Goal: Task Accomplishment & Management: Complete application form

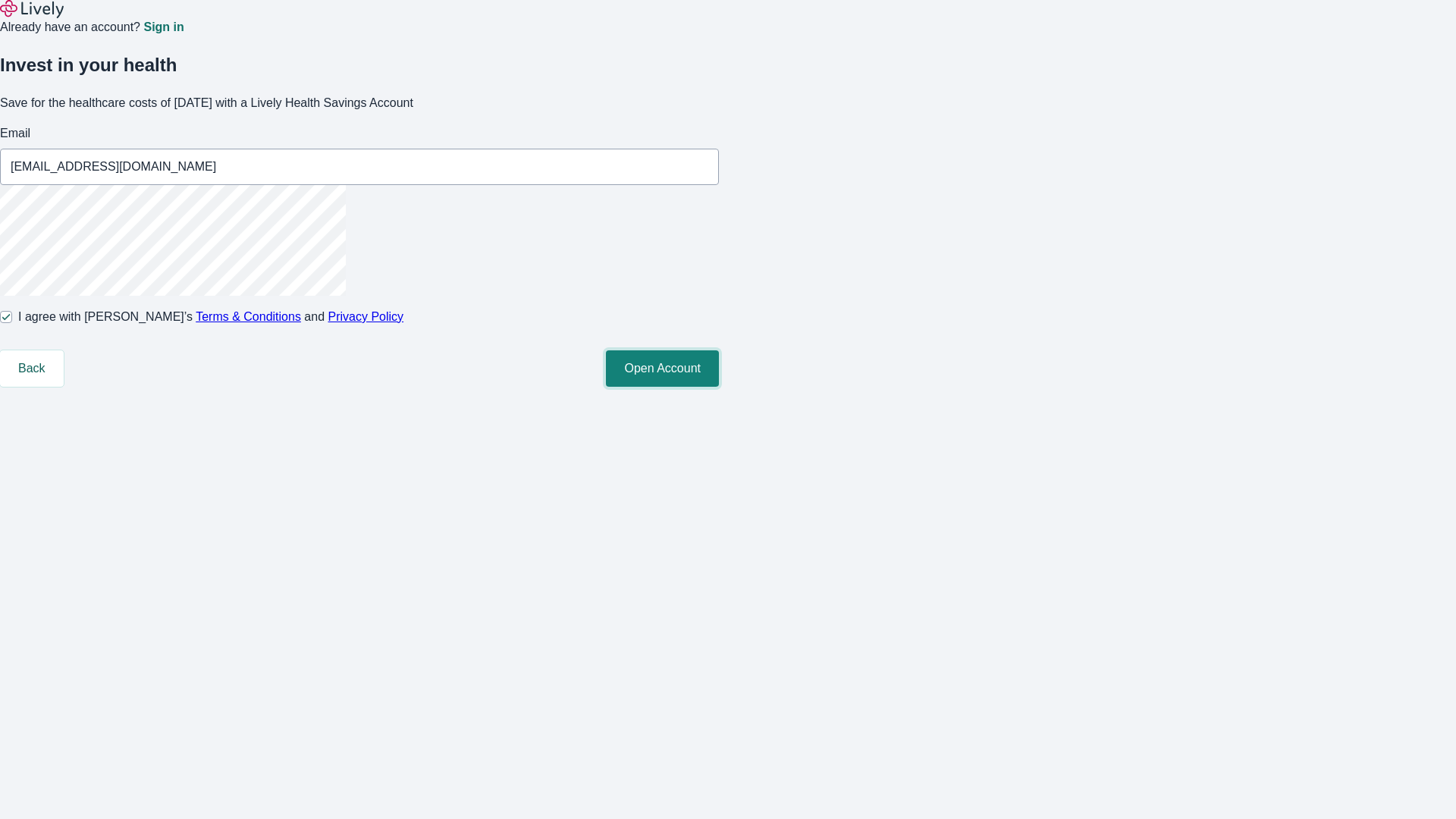
click at [719, 387] on button "Open Account" at bounding box center [662, 368] width 113 height 36
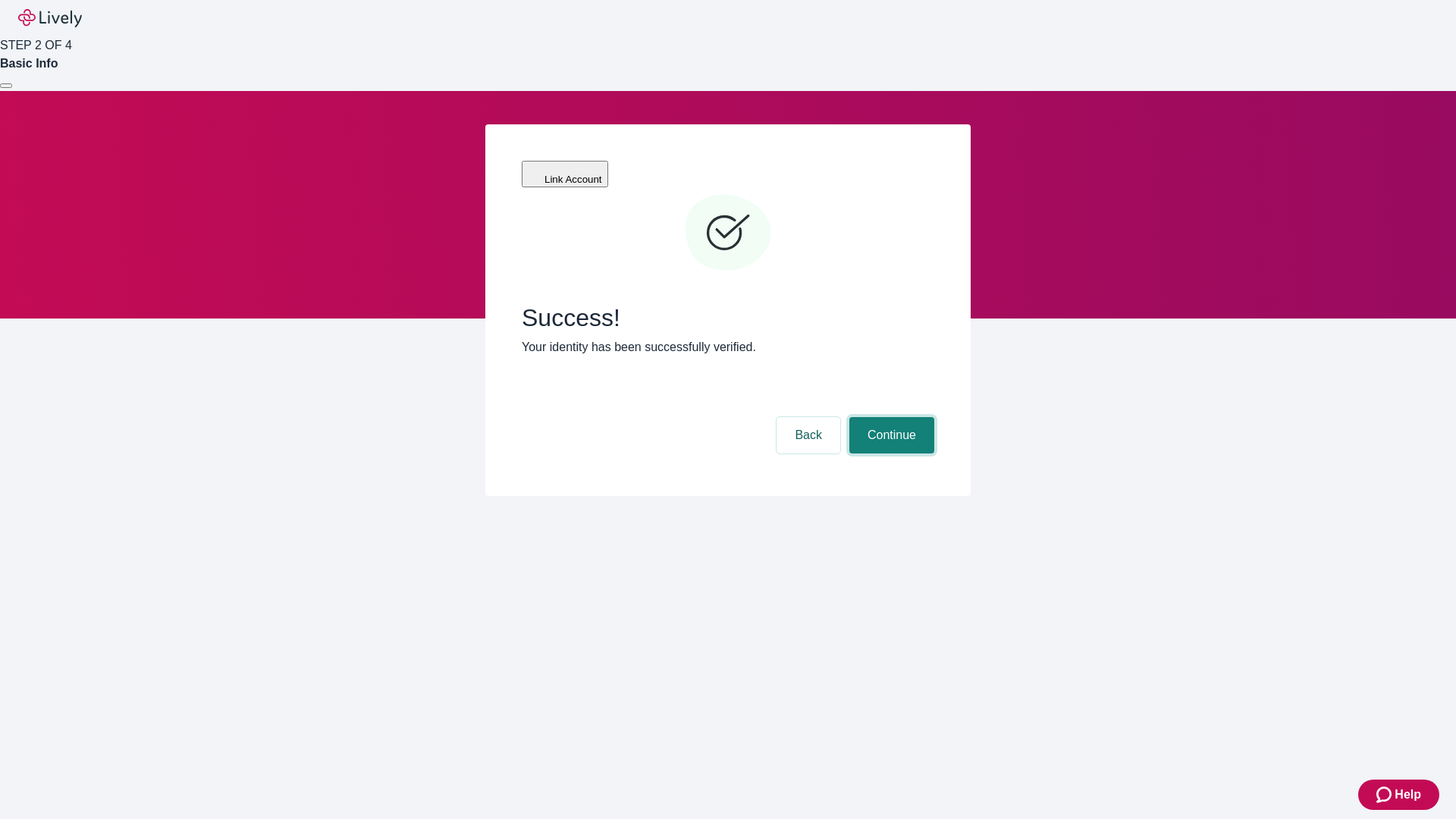
click at [889, 417] on button "Continue" at bounding box center [892, 435] width 85 height 36
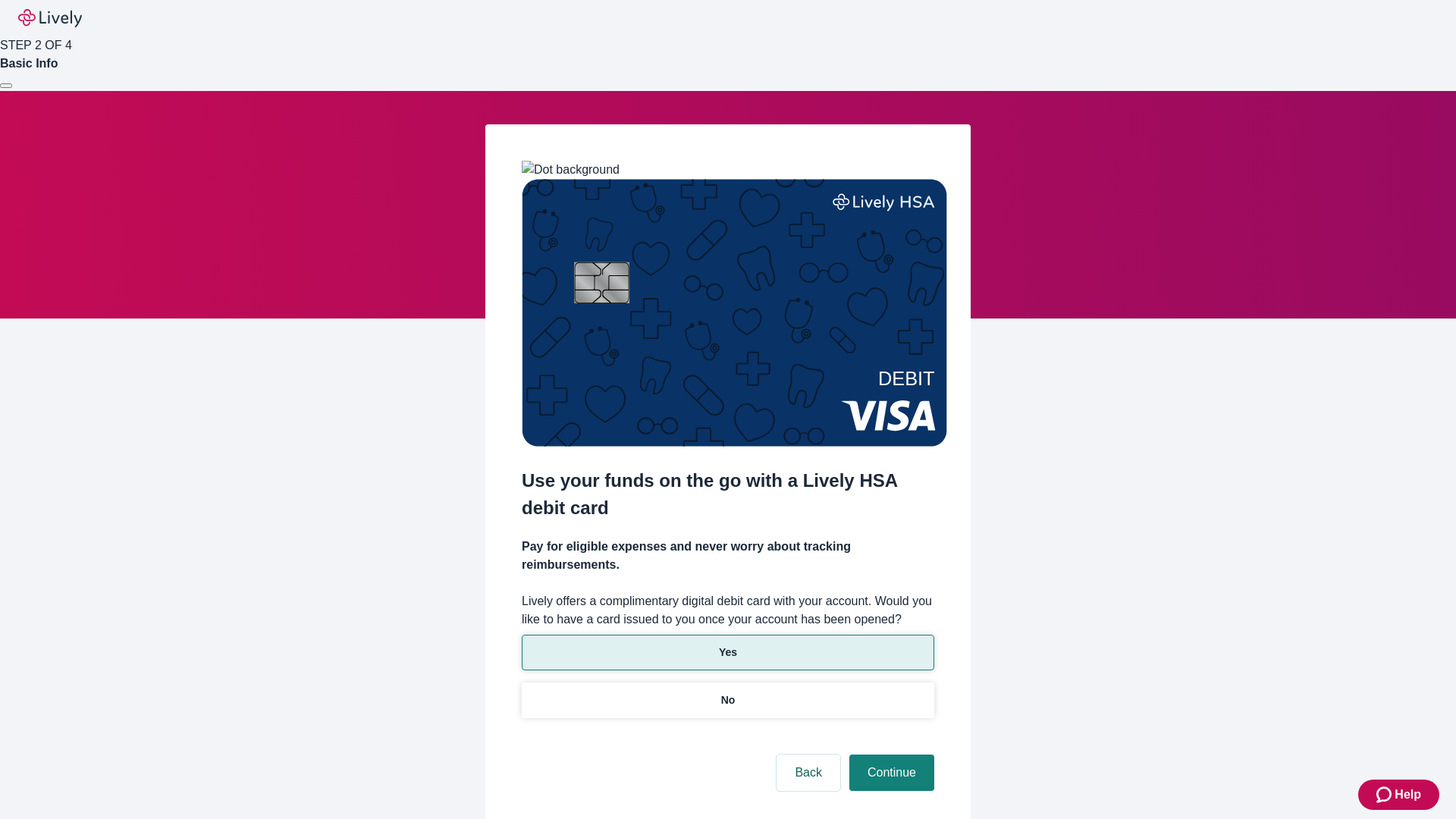
click at [728, 644] on p "Yes" at bounding box center [728, 652] width 18 height 16
click at [889, 754] on button "Continue" at bounding box center [892, 772] width 85 height 36
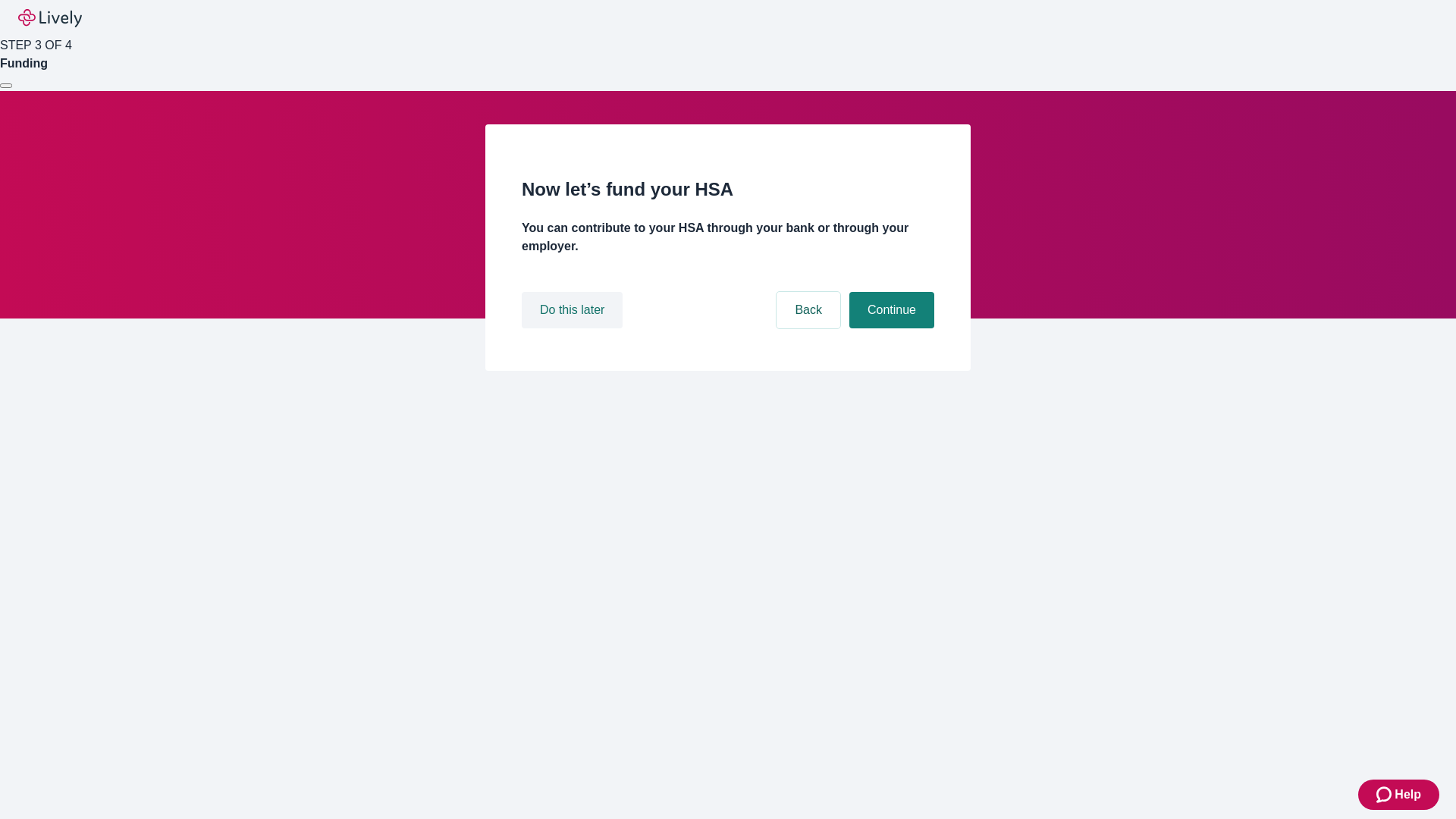
click at [574, 328] on button "Do this later" at bounding box center [572, 310] width 101 height 36
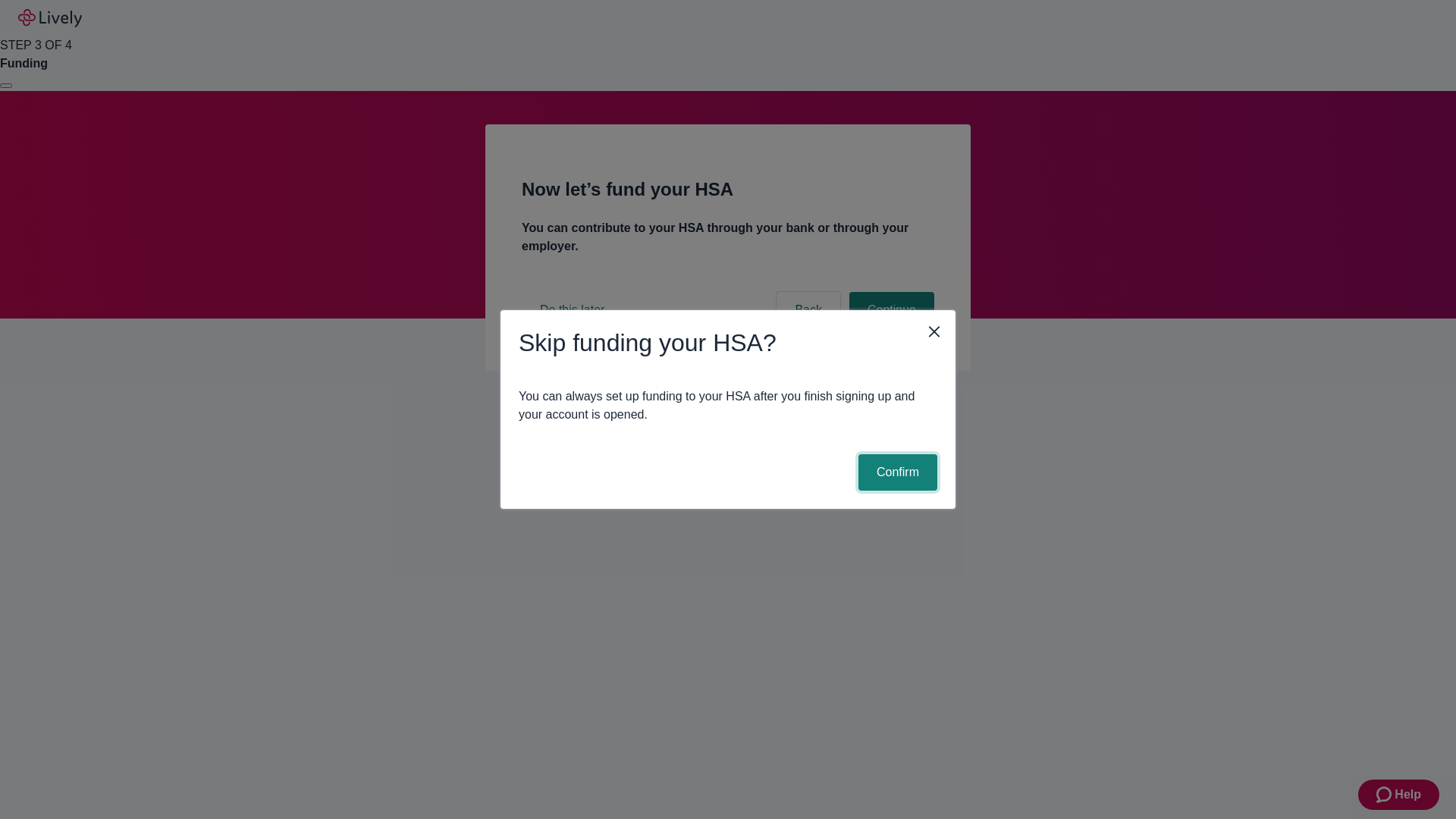
click at [896, 472] on button "Confirm" at bounding box center [898, 472] width 79 height 36
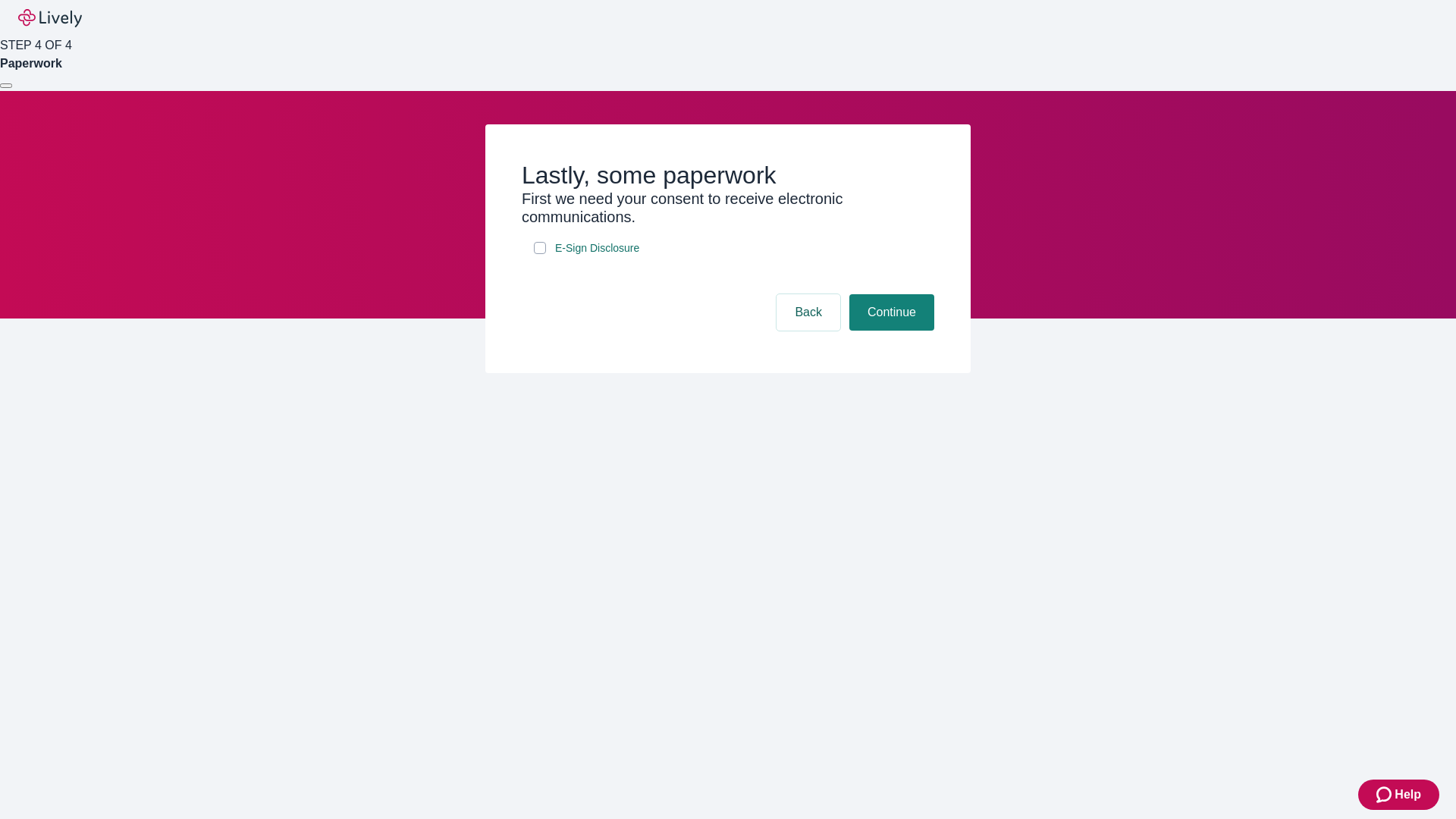
click at [540, 254] on input "E-Sign Disclosure" at bounding box center [540, 248] width 12 height 12
checkbox input "true"
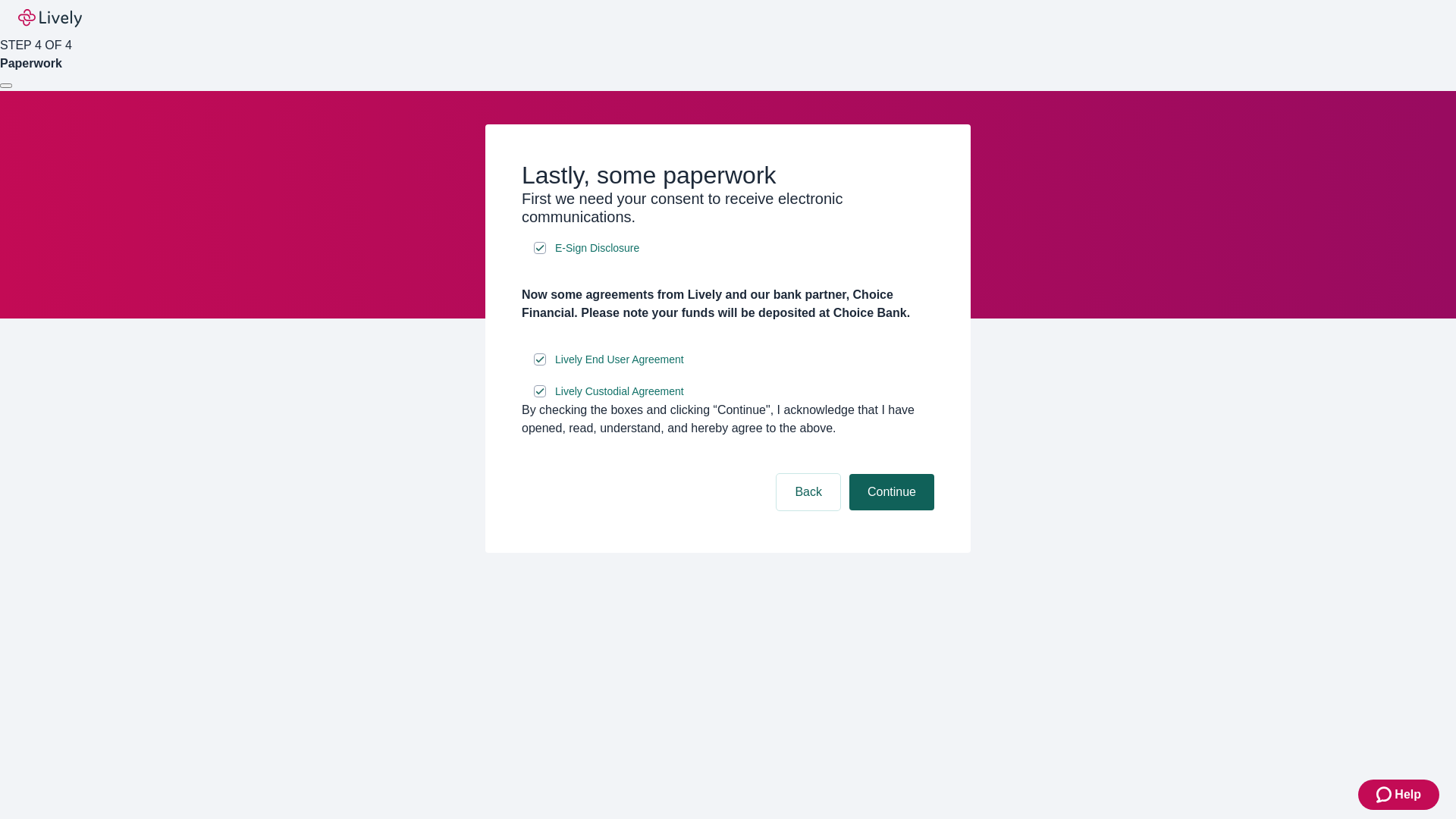
click at [889, 510] on button "Continue" at bounding box center [892, 492] width 85 height 36
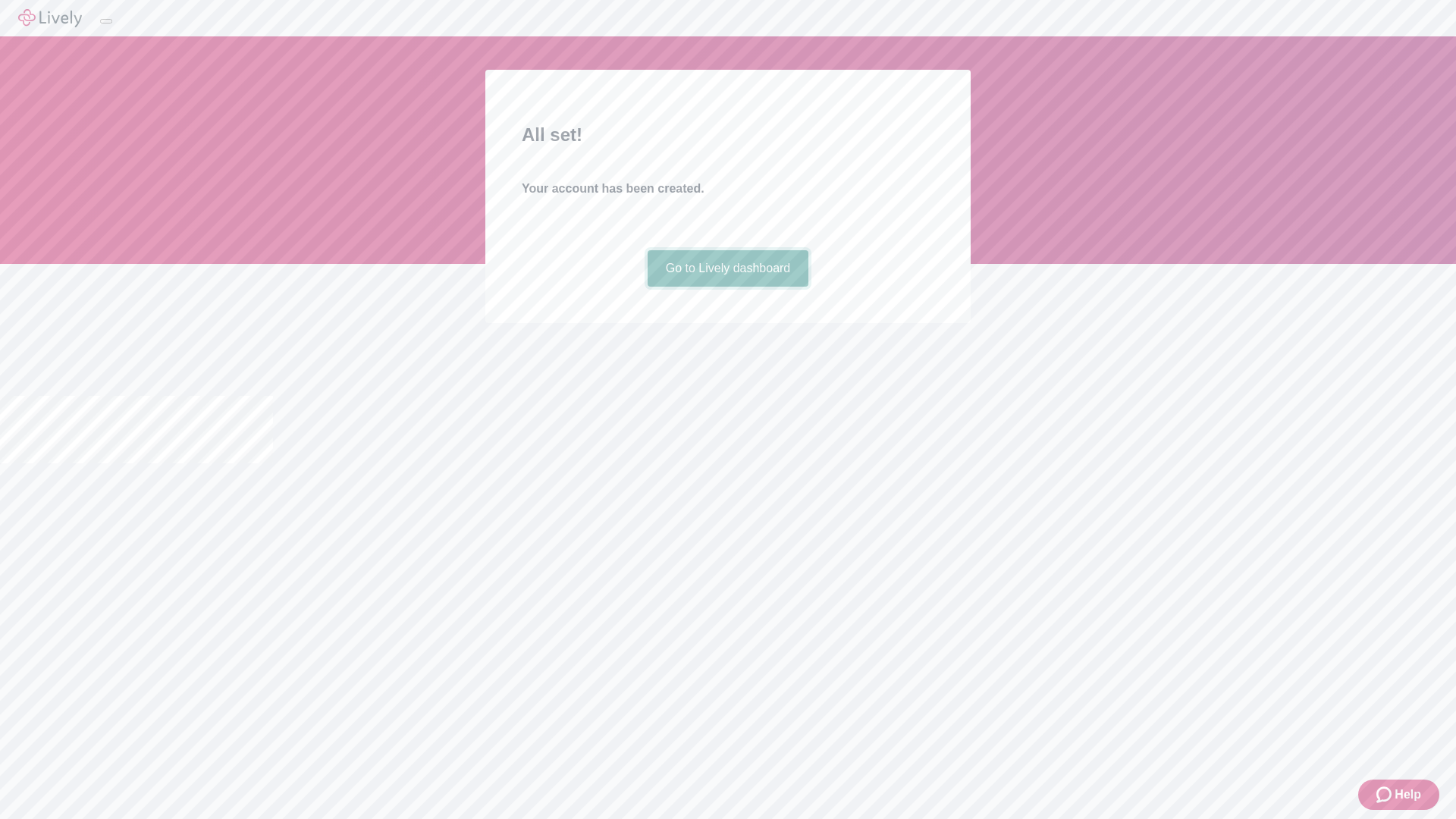
click at [728, 287] on link "Go to Lively dashboard" at bounding box center [728, 268] width 162 height 36
